Goal: Register for event/course

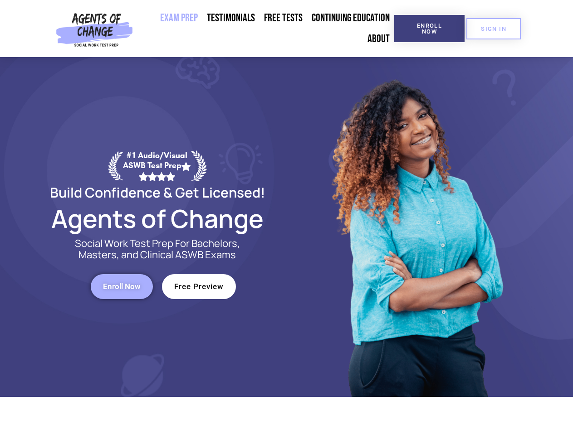
click at [287, 218] on div at bounding box center [416, 227] width 258 height 340
click at [429, 29] on span "Enroll Now" at bounding box center [428, 29] width 41 height 12
click at [493, 29] on span "SIGN IN" at bounding box center [493, 29] width 25 height 6
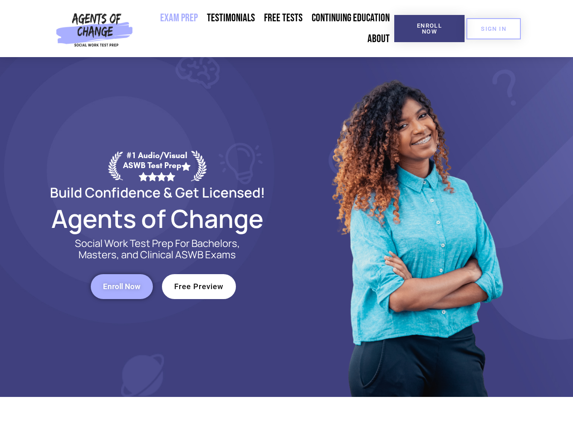
click at [121, 287] on span "Enroll Now" at bounding box center [122, 287] width 38 height 8
click at [199, 287] on span "Free Preview" at bounding box center [198, 287] width 49 height 8
